Goal: Transaction & Acquisition: Purchase product/service

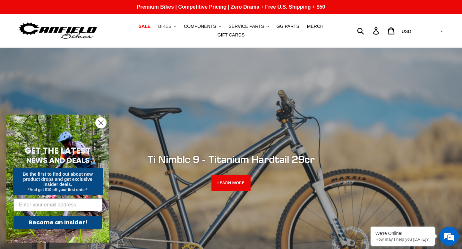
click at [166, 26] on span "BIKES" at bounding box center [164, 26] width 13 height 5
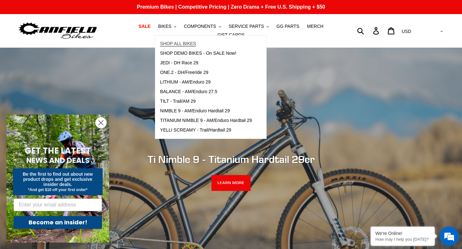
click at [190, 45] on span "SHOP ALL BIKES" at bounding box center [178, 43] width 36 height 5
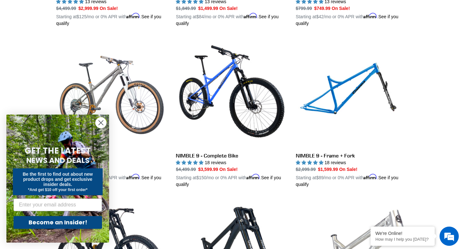
scroll to position [796, 0]
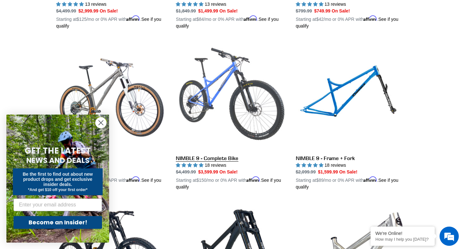
click at [228, 106] on link "NIMBLE 9 - Complete Bike" at bounding box center [231, 116] width 110 height 150
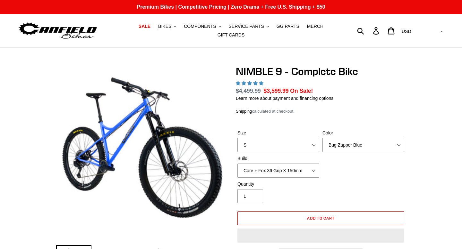
select select "highest-rating"
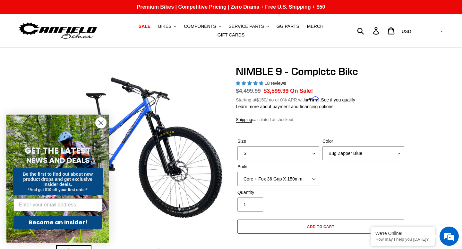
click at [102, 122] on circle "Close dialog" at bounding box center [101, 123] width 11 height 11
